Goal: Task Accomplishment & Management: Complete application form

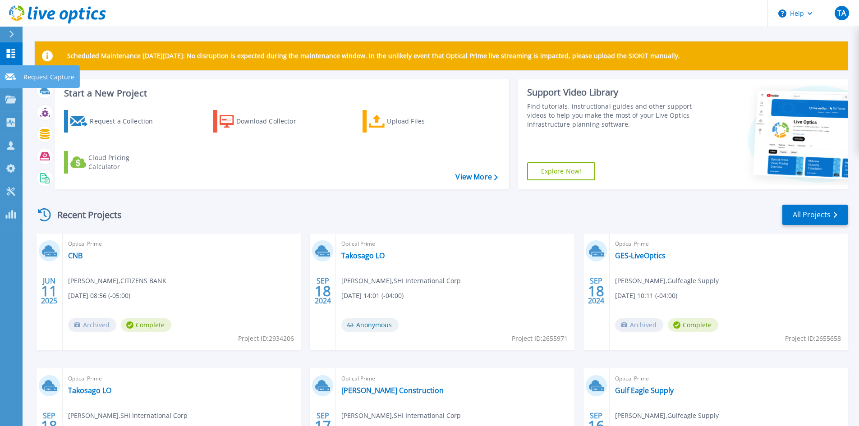
click at [18, 78] on link "Request Capture Request Capture" at bounding box center [11, 76] width 23 height 23
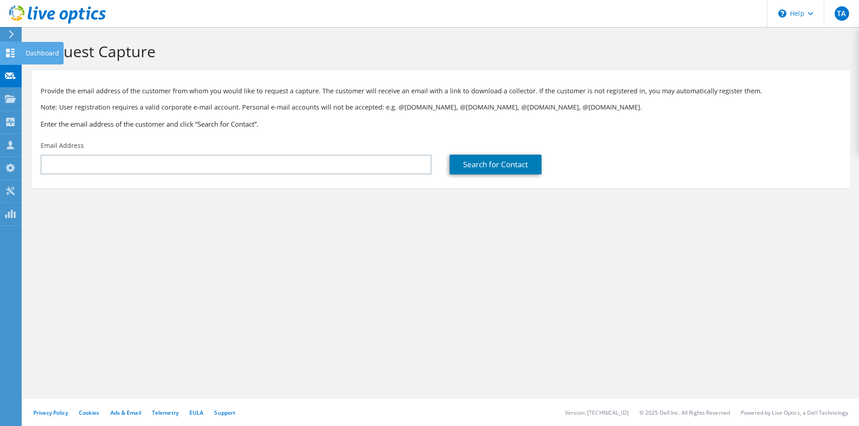
click at [5, 57] on div at bounding box center [10, 54] width 11 height 10
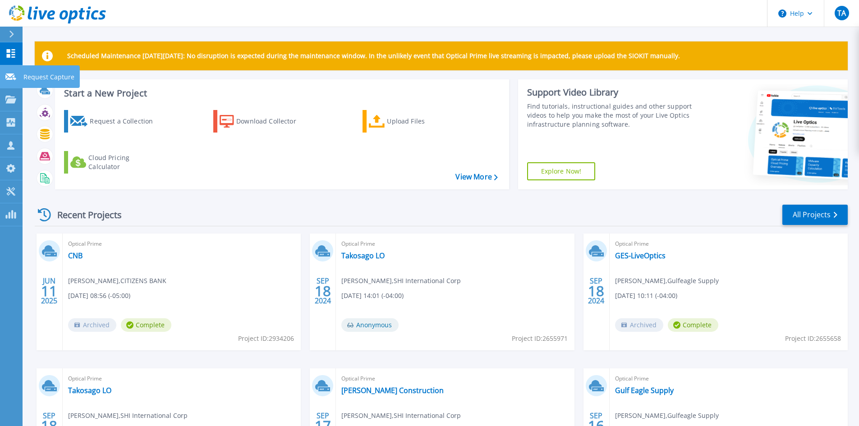
click at [15, 74] on icon at bounding box center [10, 76] width 11 height 7
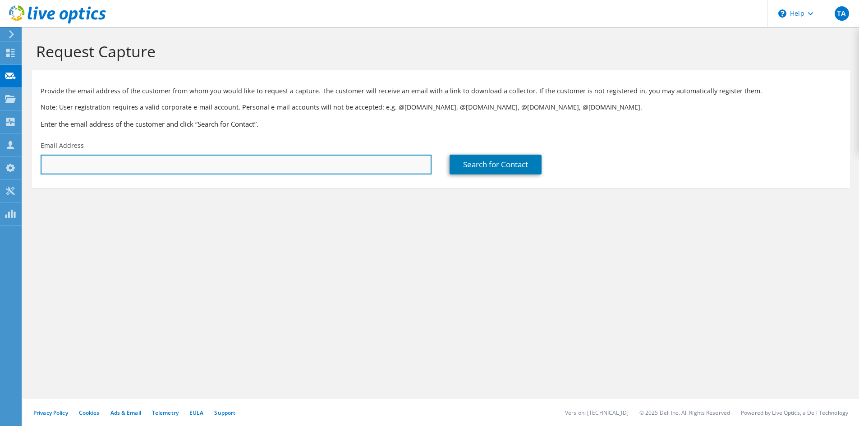
click at [142, 161] on input "text" at bounding box center [236, 165] width 391 height 20
paste input "[PERSON_NAME][EMAIL_ADDRESS][PERSON_NAME][DOMAIN_NAME]"
type input "[PERSON_NAME][EMAIL_ADDRESS][PERSON_NAME][DOMAIN_NAME]"
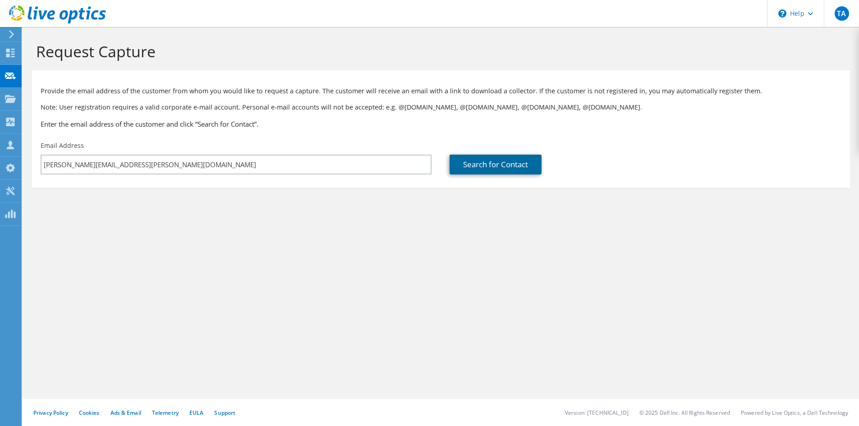
click at [500, 165] on link "Search for Contact" at bounding box center [496, 165] width 92 height 20
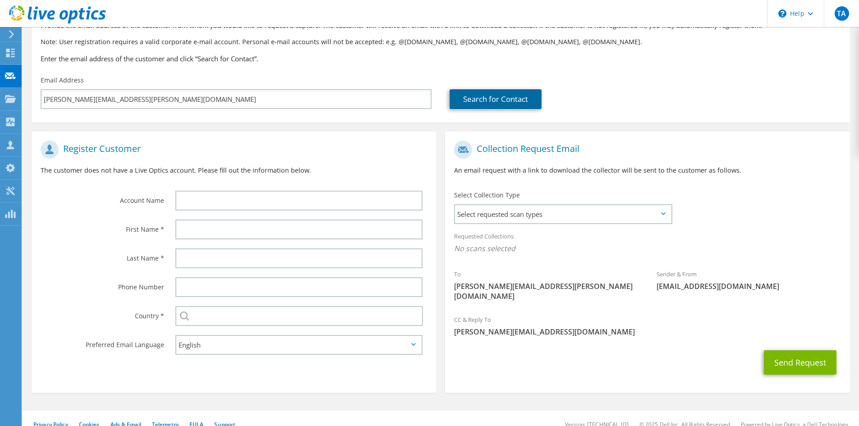
scroll to position [67, 0]
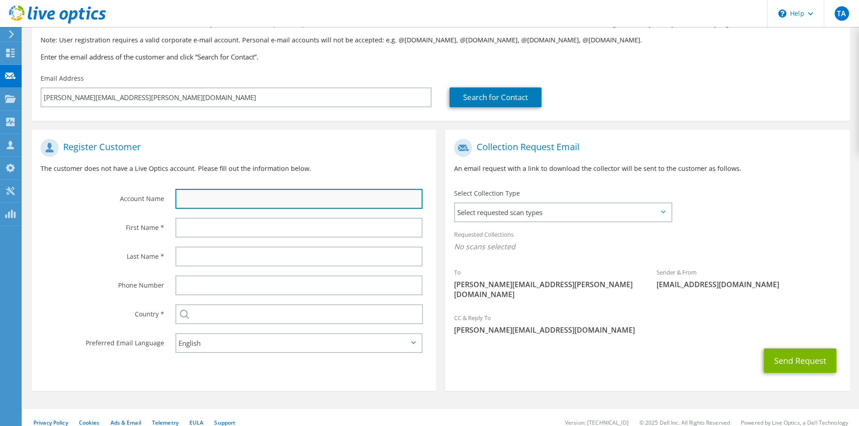
click at [210, 201] on input "text" at bounding box center [298, 199] width 247 height 20
type input "Iron Man"
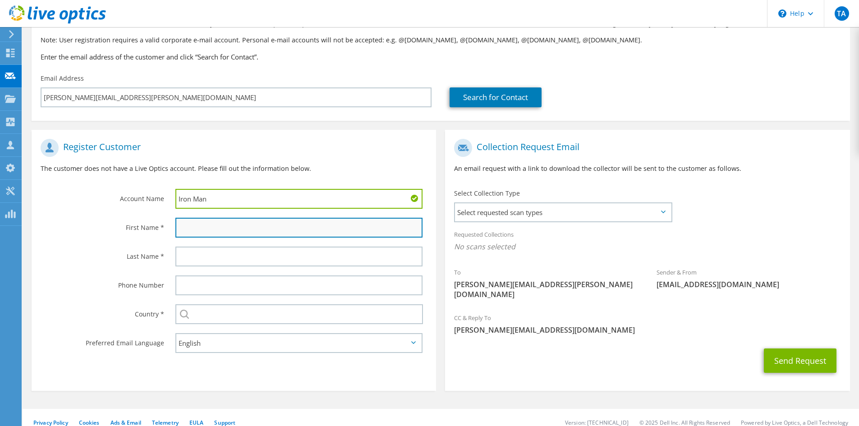
click at [211, 232] on input "text" at bounding box center [298, 228] width 247 height 20
type input "Randy"
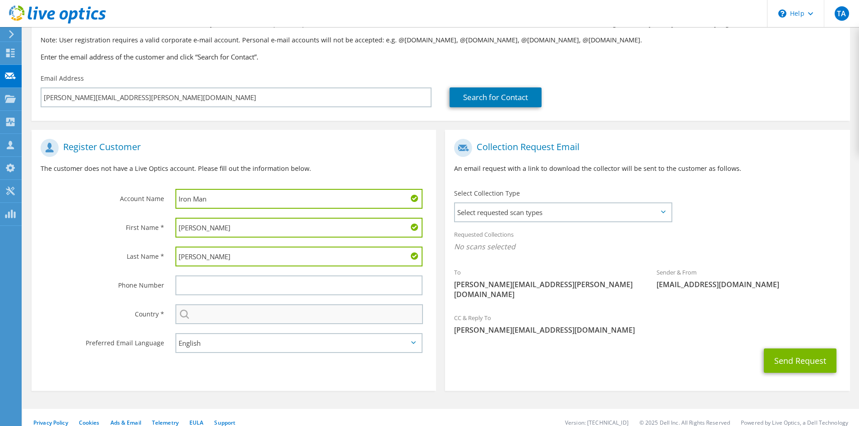
type input "Bagby"
click at [212, 319] on input "text" at bounding box center [299, 314] width 248 height 20
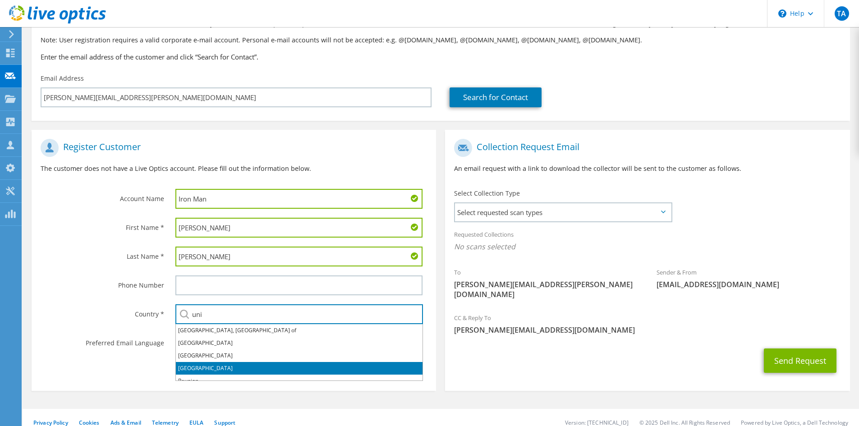
click at [202, 363] on li "United States" at bounding box center [299, 368] width 247 height 13
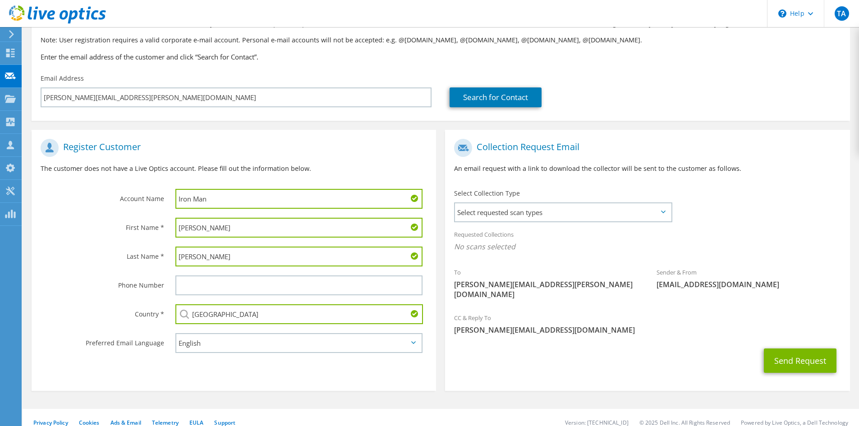
type input "United States"
click at [202, 347] on select "English Deutsch Español Français Italiano Polski Português Русский 한국어 中文 日本語" at bounding box center [298, 343] width 247 height 20
click at [543, 210] on span "Select requested scan types" at bounding box center [563, 212] width 216 height 18
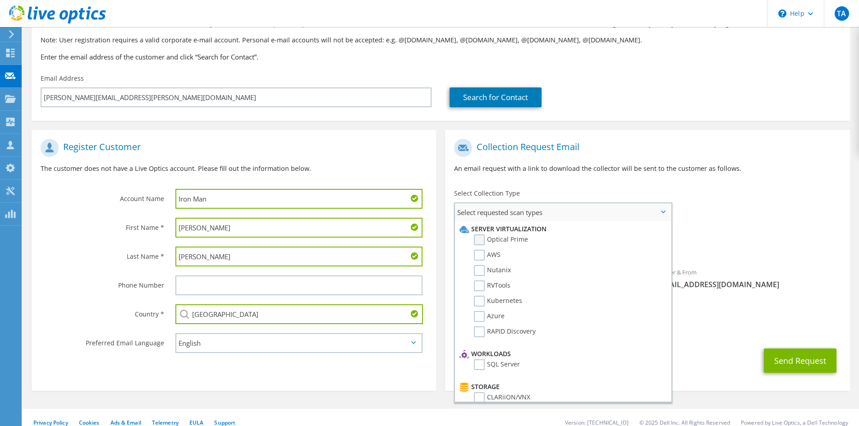
click at [483, 238] on label "Optical Prime" at bounding box center [501, 239] width 54 height 11
click at [0, 0] on input "Optical Prime" at bounding box center [0, 0] width 0 height 0
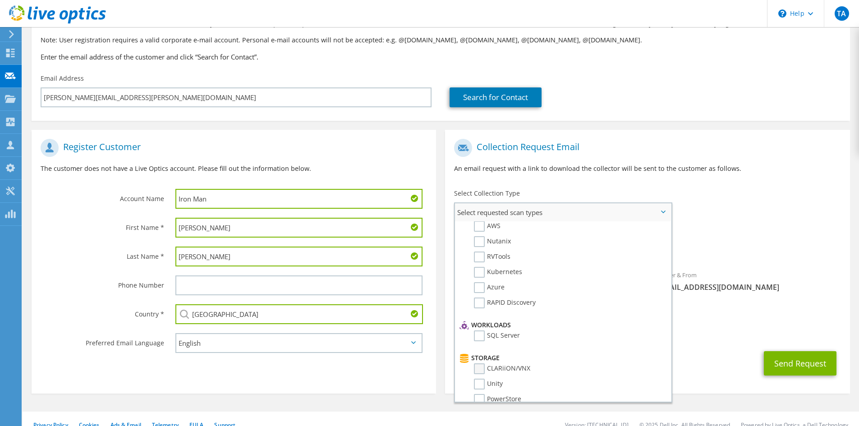
scroll to position [0, 0]
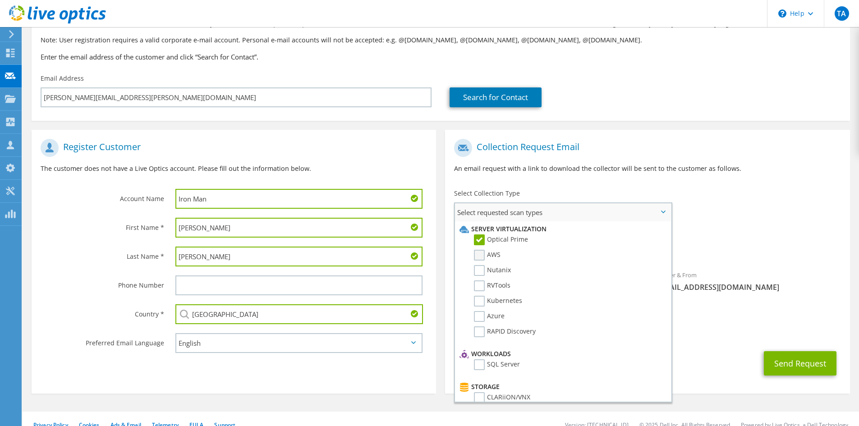
click at [484, 256] on label "AWS" at bounding box center [487, 255] width 27 height 11
click at [0, 0] on input "AWS" at bounding box center [0, 0] width 0 height 0
click at [481, 290] on label "RVTools" at bounding box center [492, 285] width 37 height 11
click at [0, 0] on input "RVTools" at bounding box center [0, 0] width 0 height 0
click at [482, 317] on label "Azure" at bounding box center [489, 316] width 31 height 11
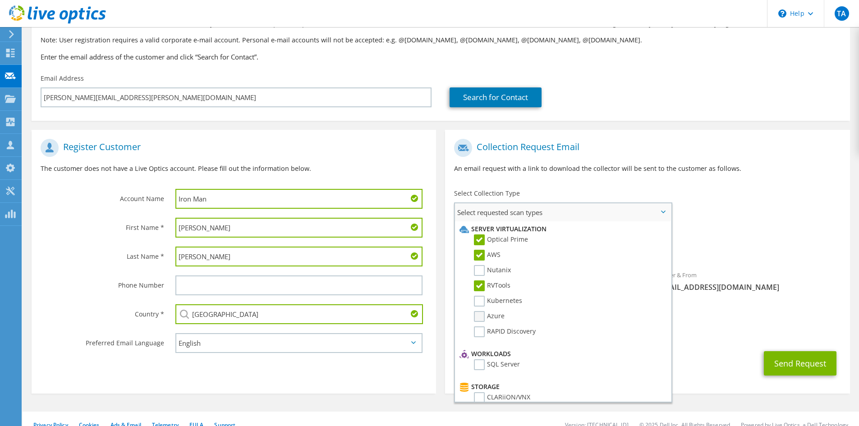
click at [0, 0] on input "Azure" at bounding box center [0, 0] width 0 height 0
click at [812, 351] on button "Send Request" at bounding box center [800, 363] width 73 height 24
